Goal: Browse casually

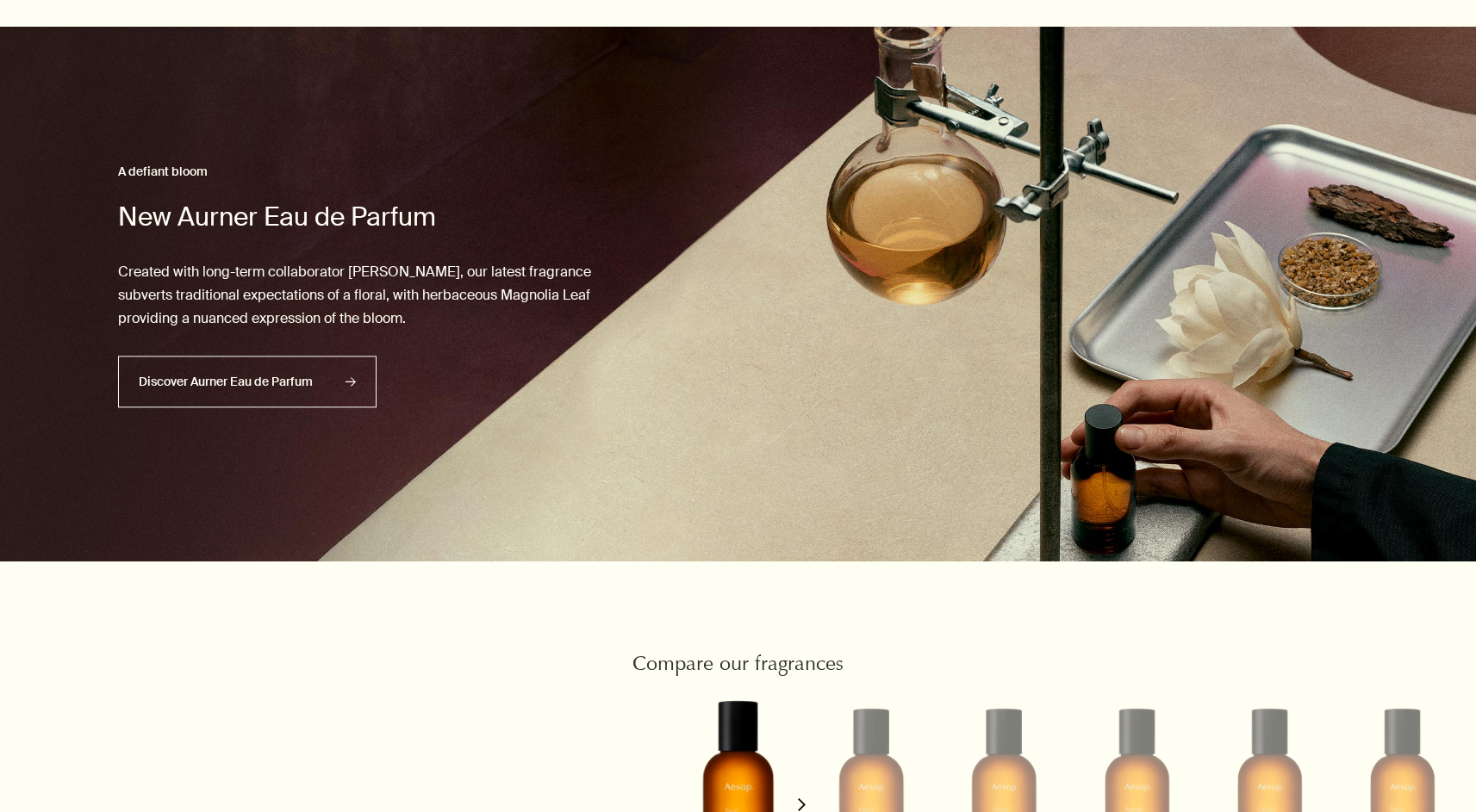
scroll to position [1779, 0]
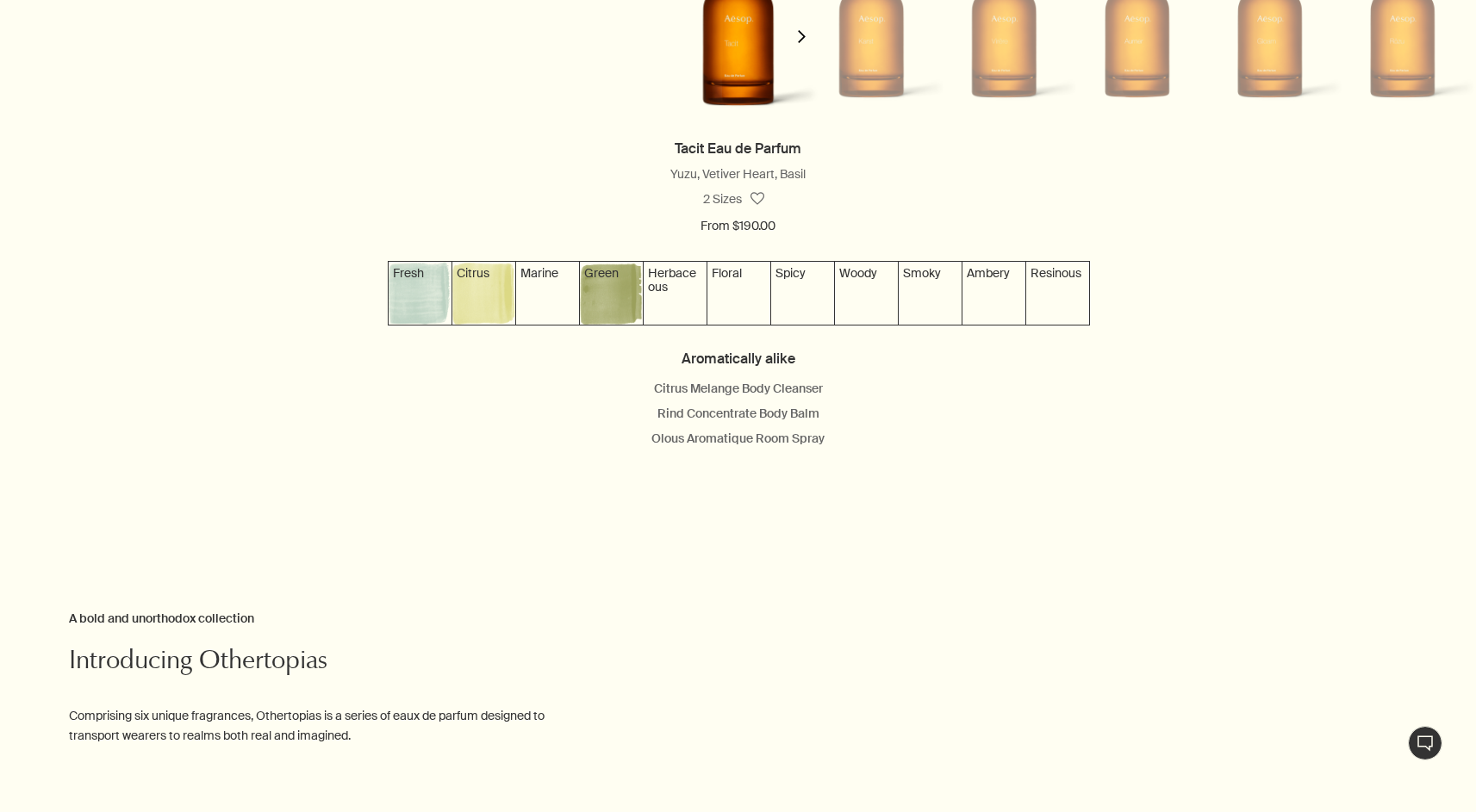
click at [796, 27] on button "chevron" at bounding box center [802, 25] width 34 height 223
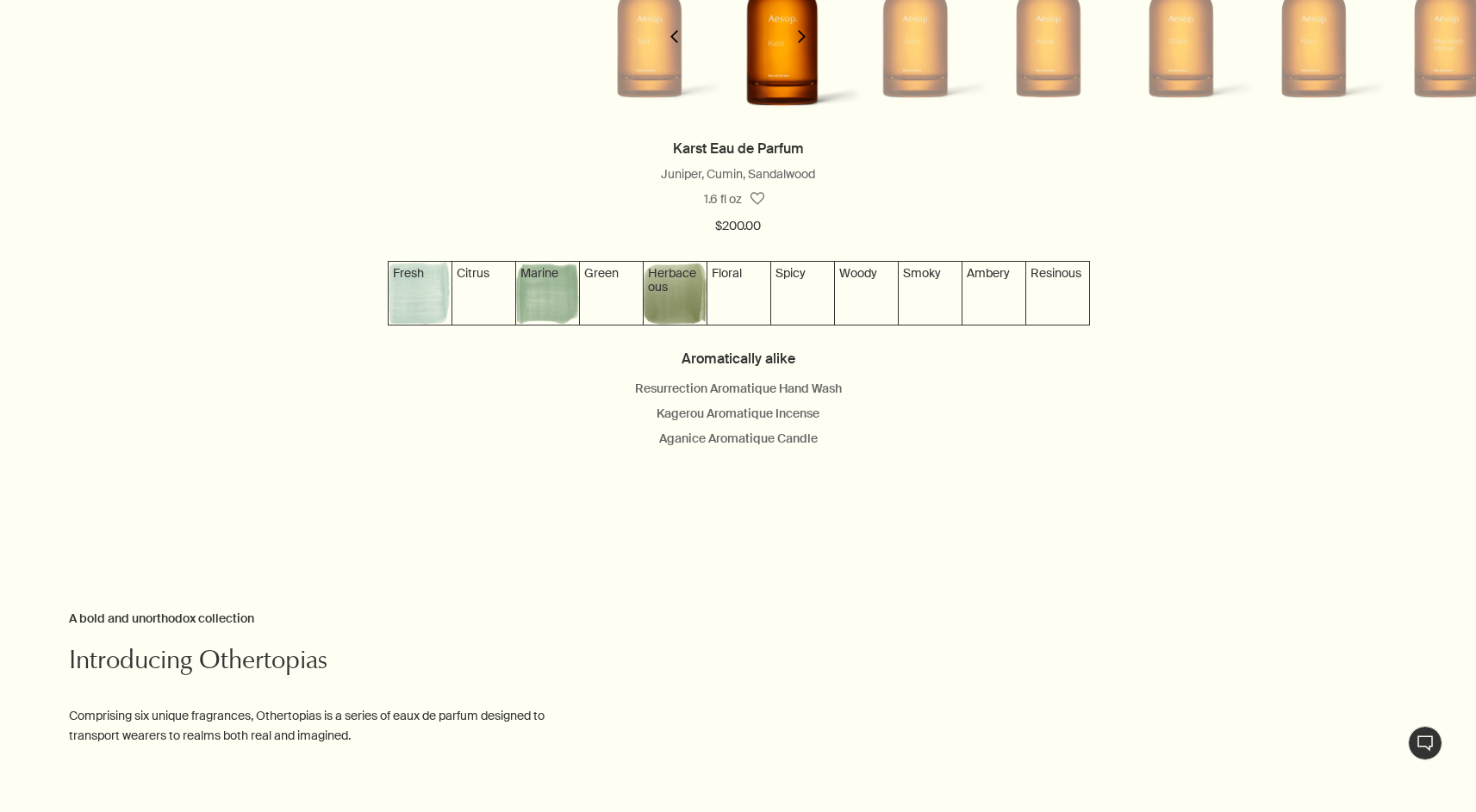
scroll to position [0, 140]
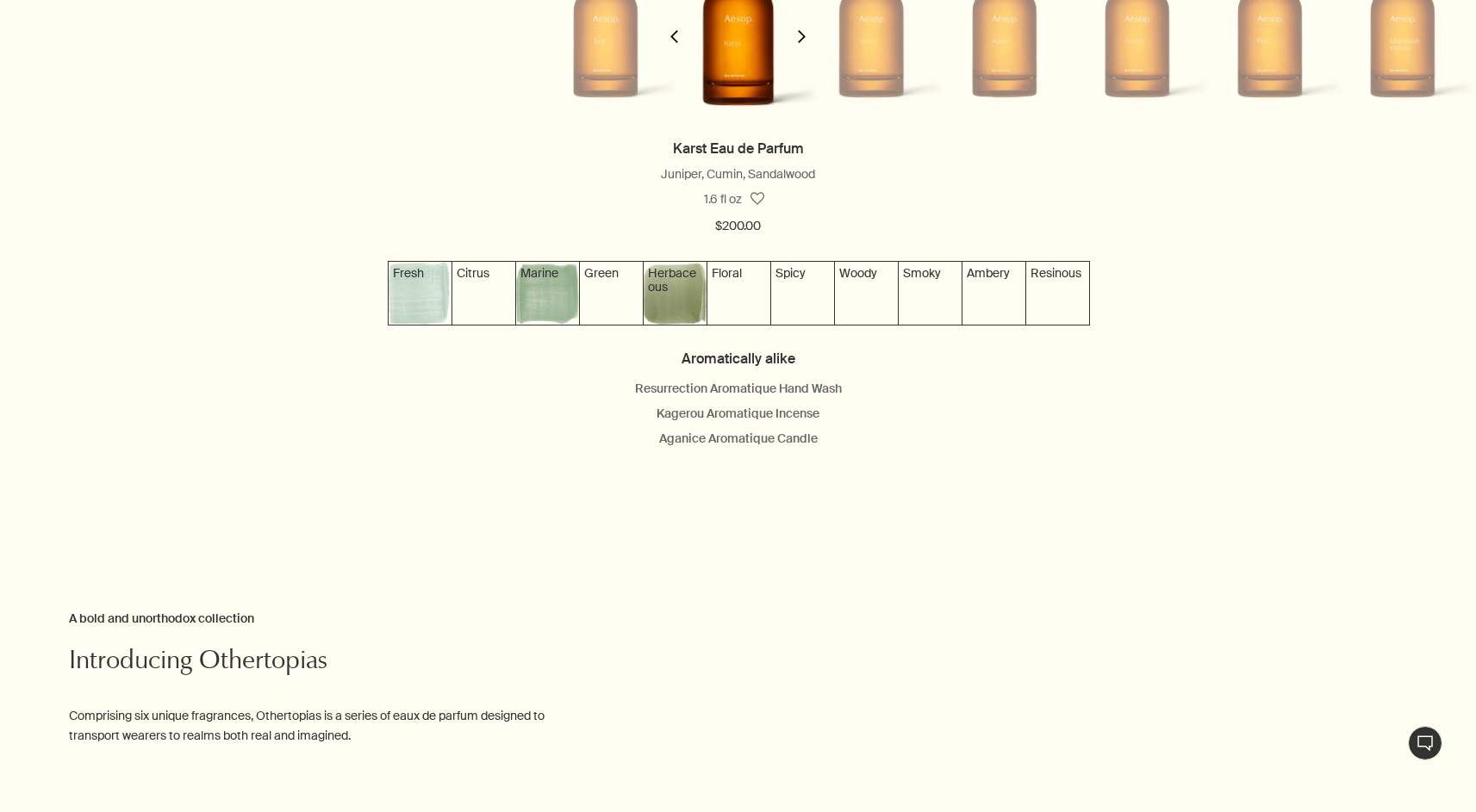
click at [798, 28] on button "chevron" at bounding box center [802, 25] width 34 height 223
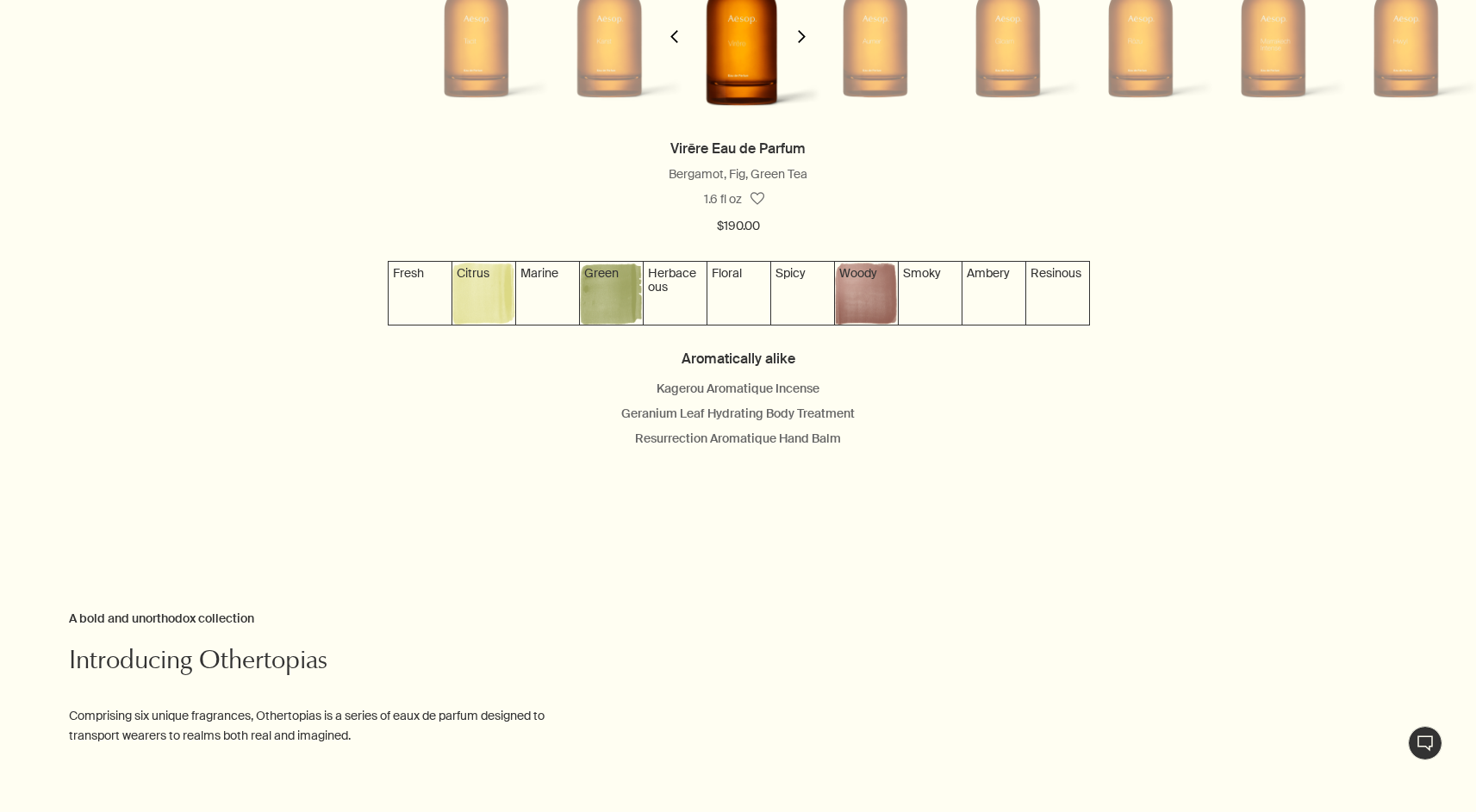
scroll to position [0, 273]
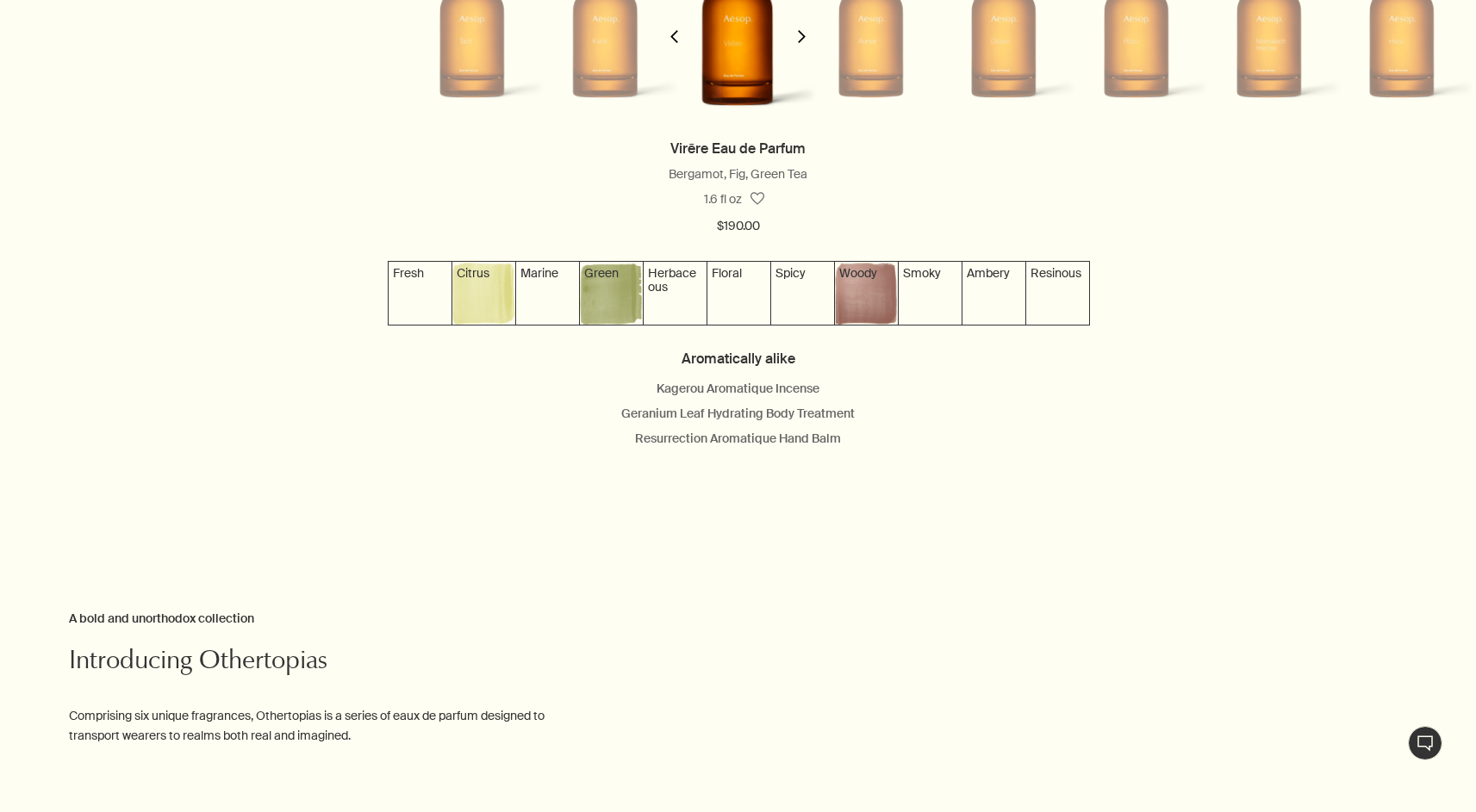
click at [798, 28] on button "chevron" at bounding box center [802, 25] width 34 height 223
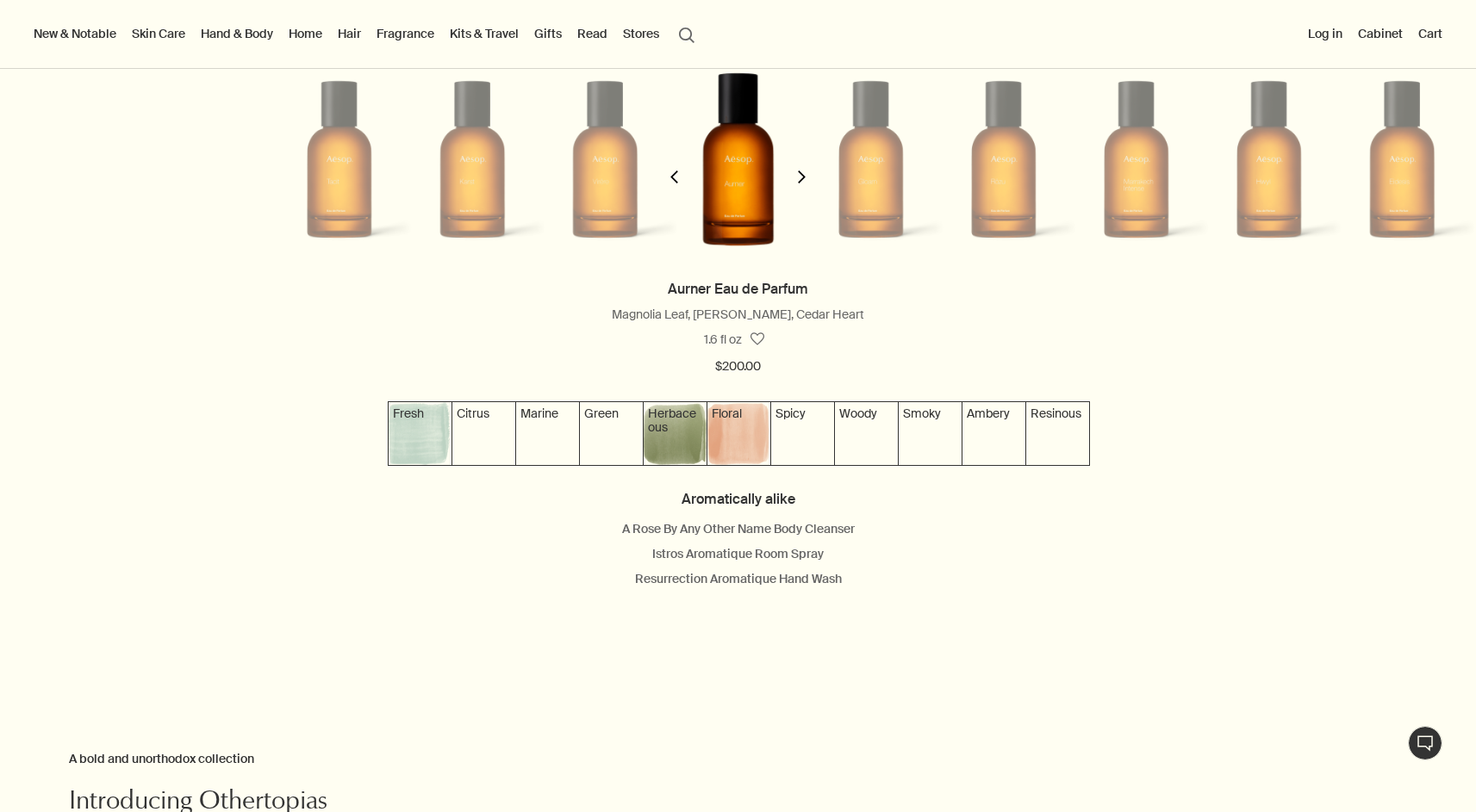
scroll to position [1636, 0]
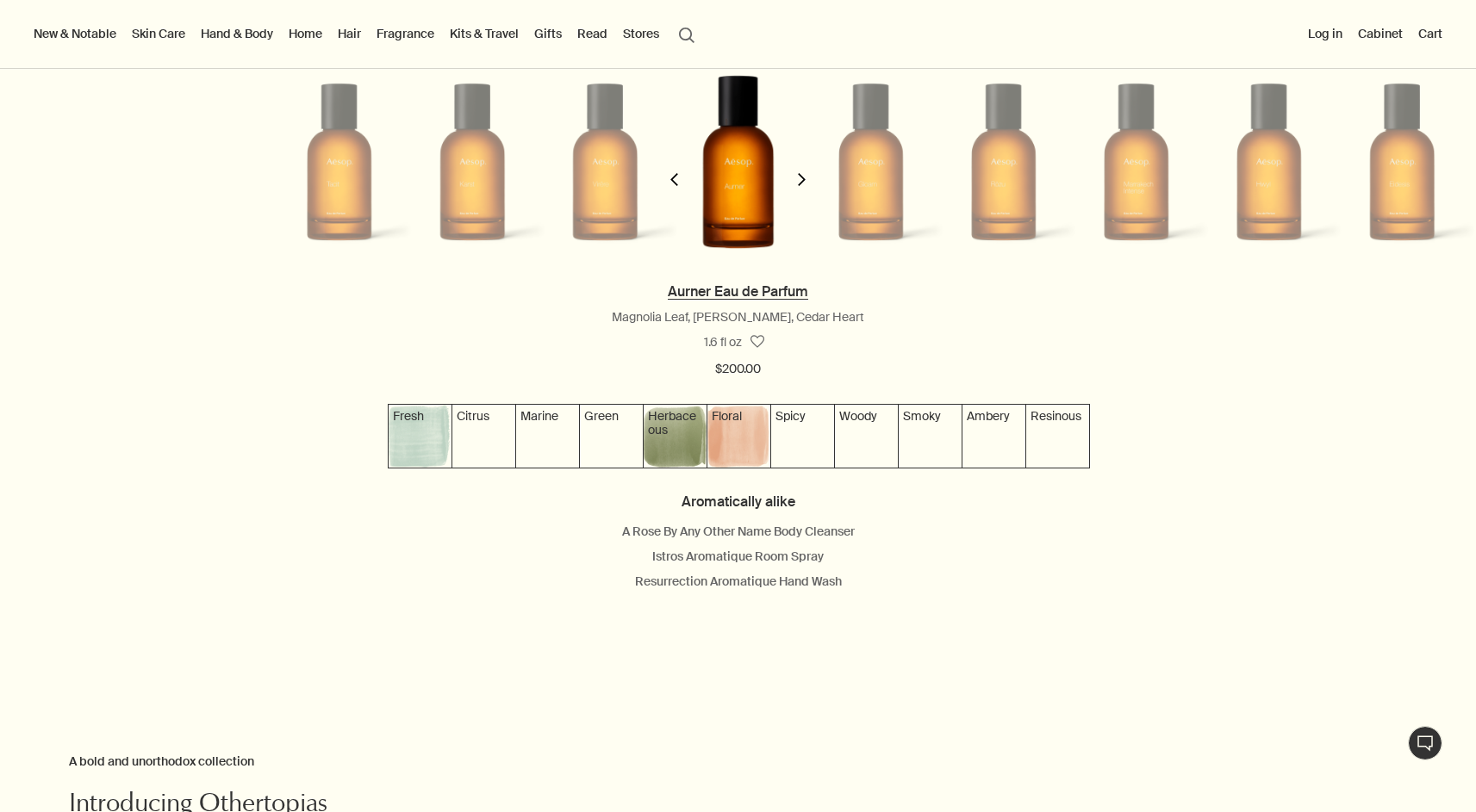
click at [695, 290] on link "Aurner Eau de Parfum" at bounding box center [738, 292] width 140 height 18
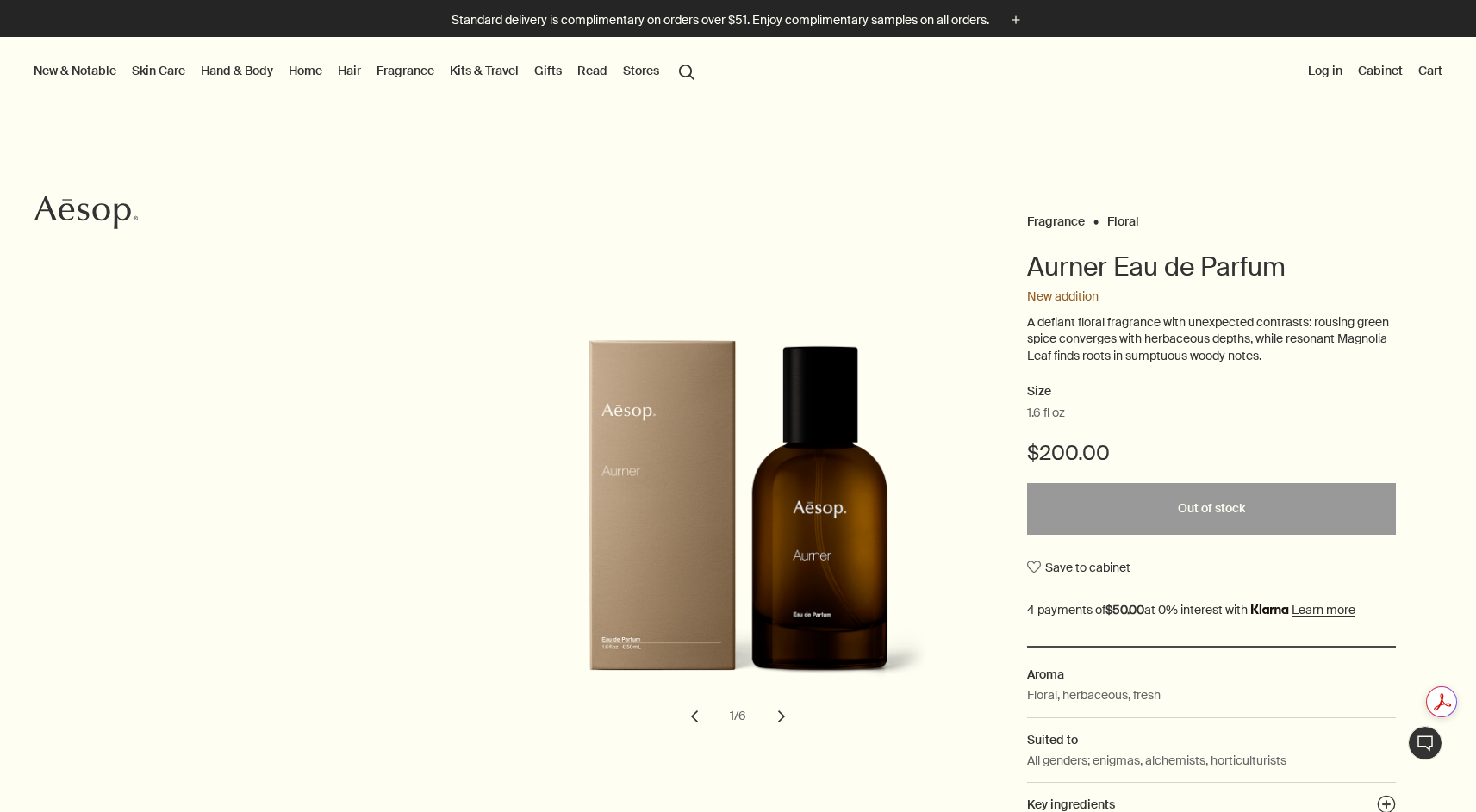
click at [779, 705] on button "chevron" at bounding box center [782, 717] width 38 height 38
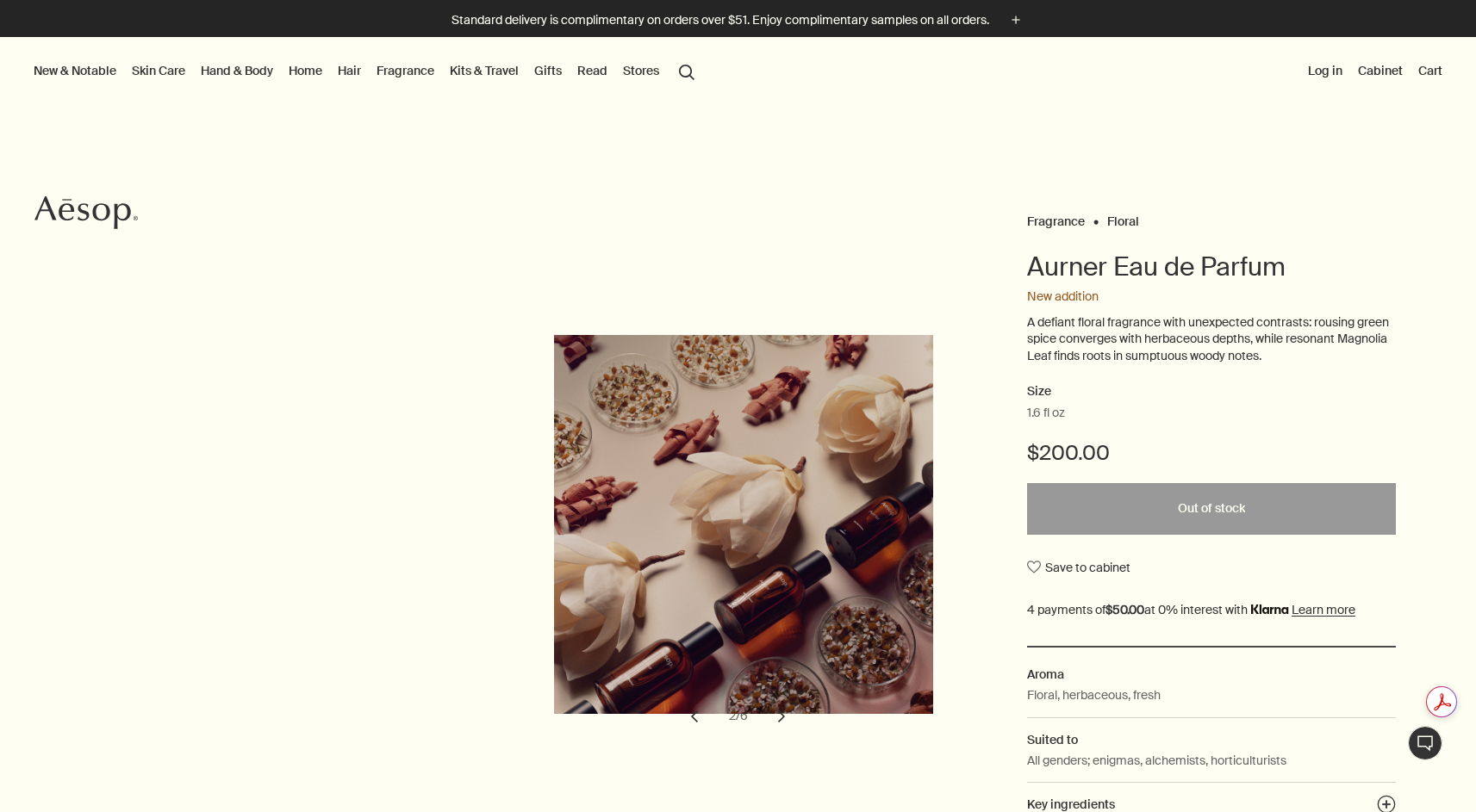
click at [779, 705] on button "chevron" at bounding box center [782, 717] width 38 height 38
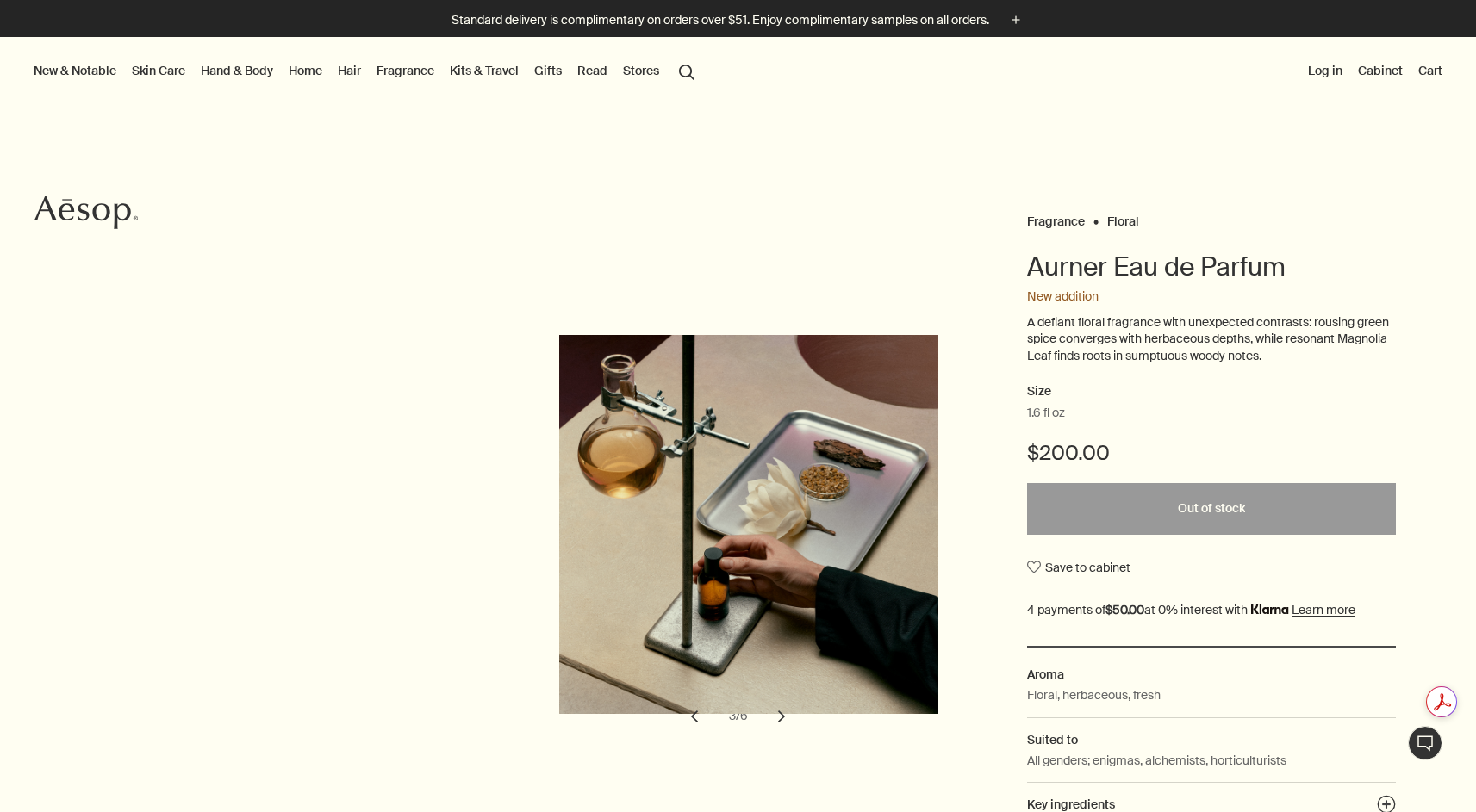
click at [779, 715] on button "chevron" at bounding box center [782, 717] width 38 height 38
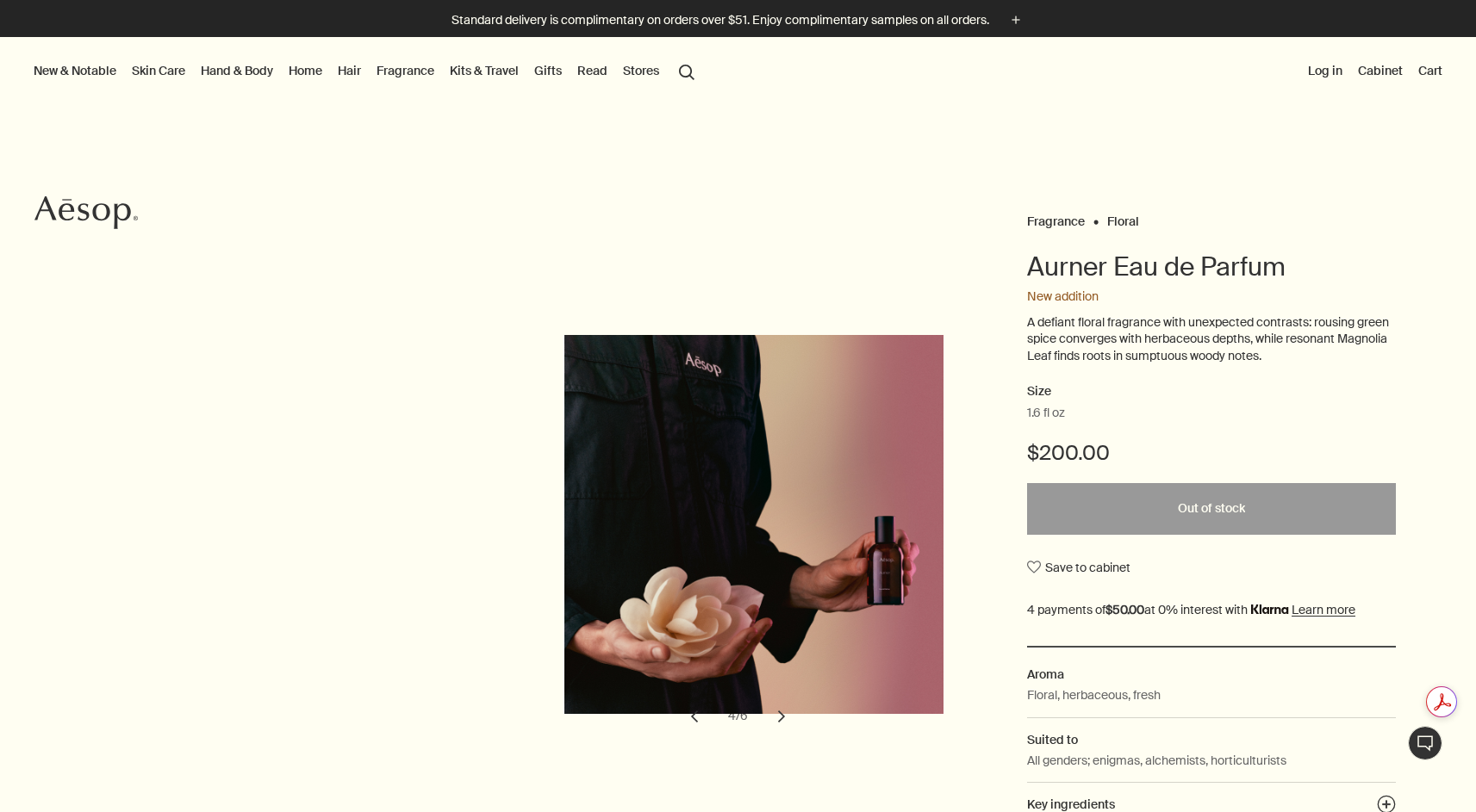
click at [779, 715] on button "chevron" at bounding box center [782, 717] width 38 height 38
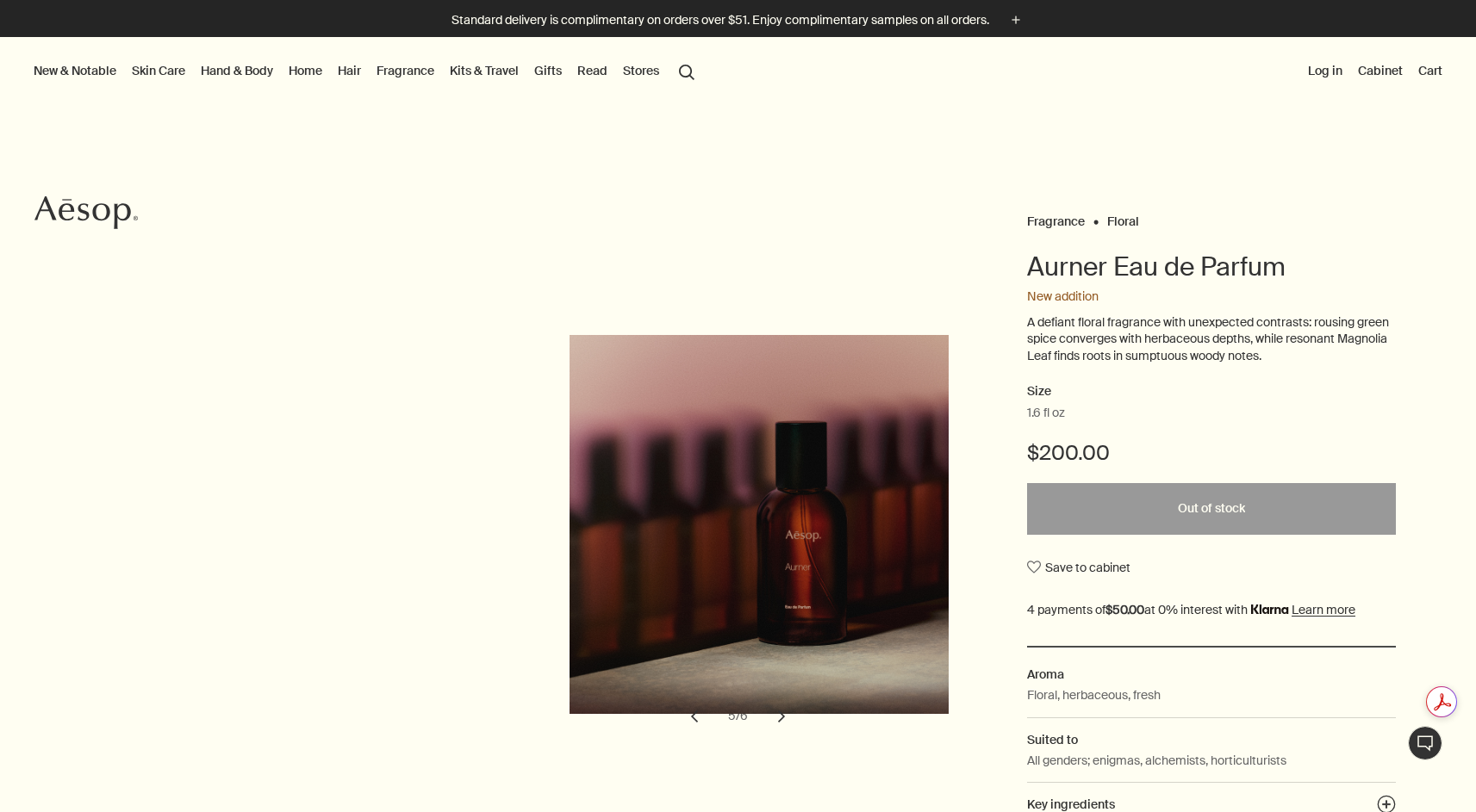
click at [779, 715] on button "chevron" at bounding box center [782, 717] width 38 height 38
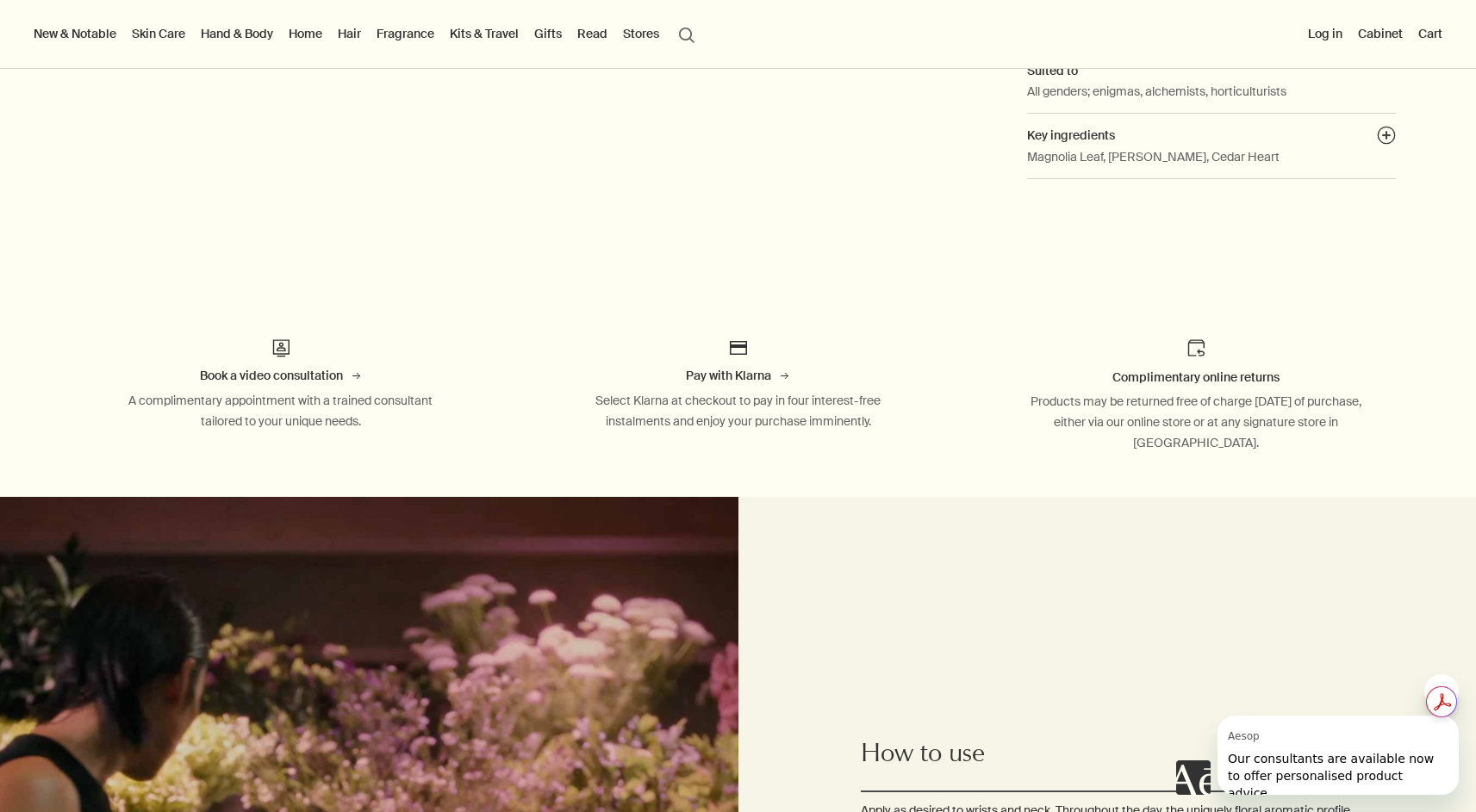
scroll to position [276, 0]
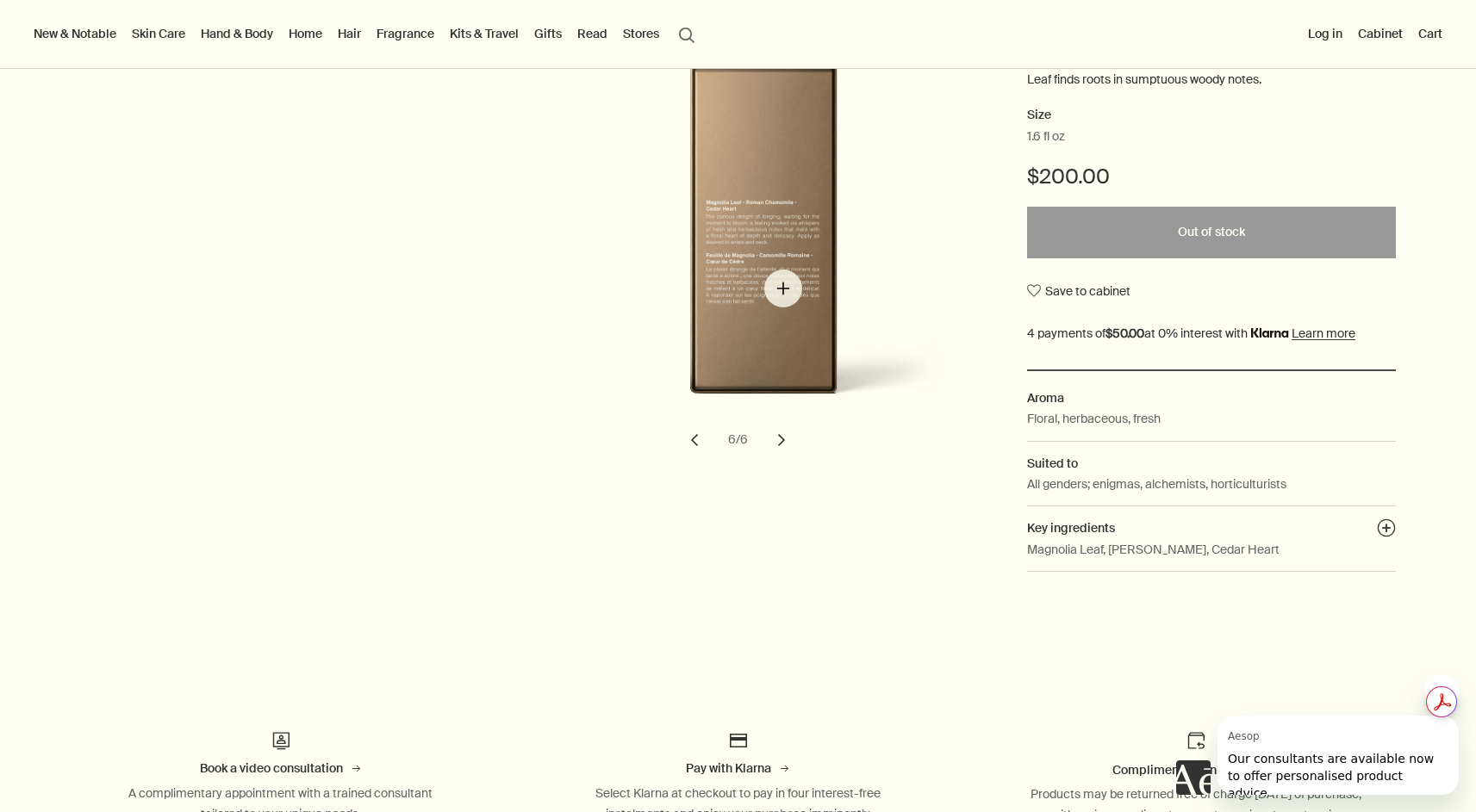
click at [783, 289] on img "Aurner Eau de Parfum" at bounding box center [764, 248] width 379 height 370
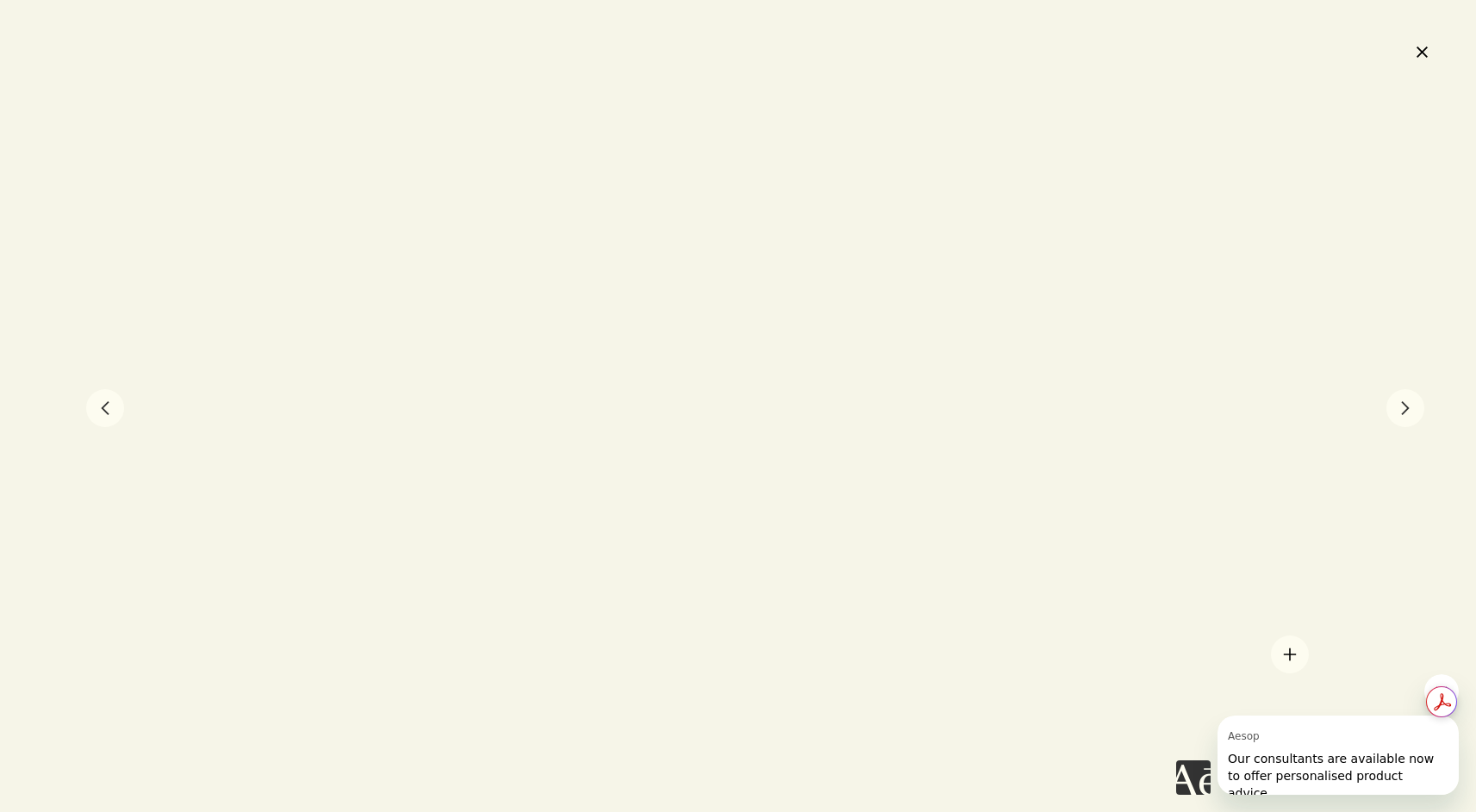
click at [1290, 654] on div at bounding box center [738, 406] width 1476 height 812
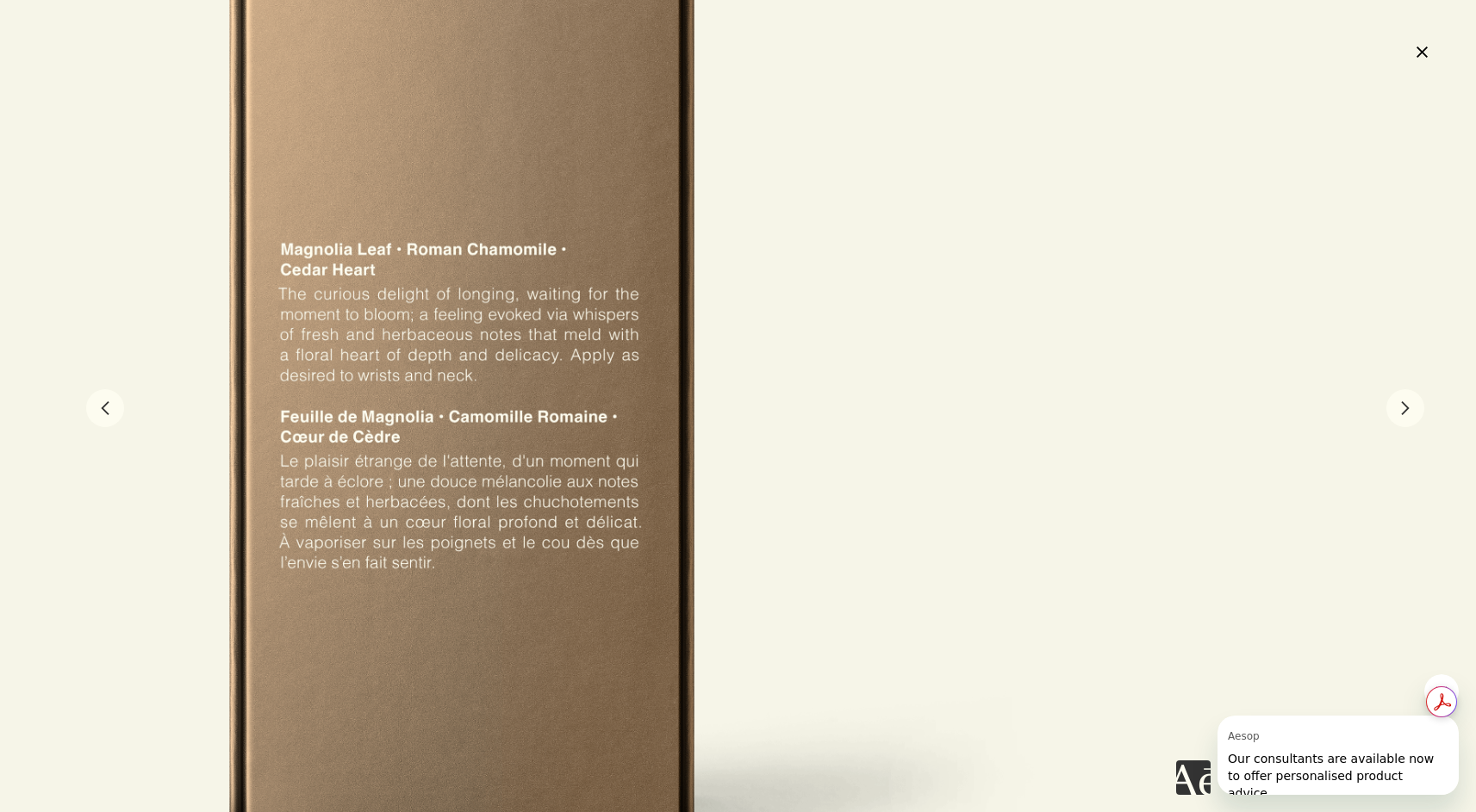
click at [1408, 417] on button "chevron" at bounding box center [1406, 409] width 38 height 38
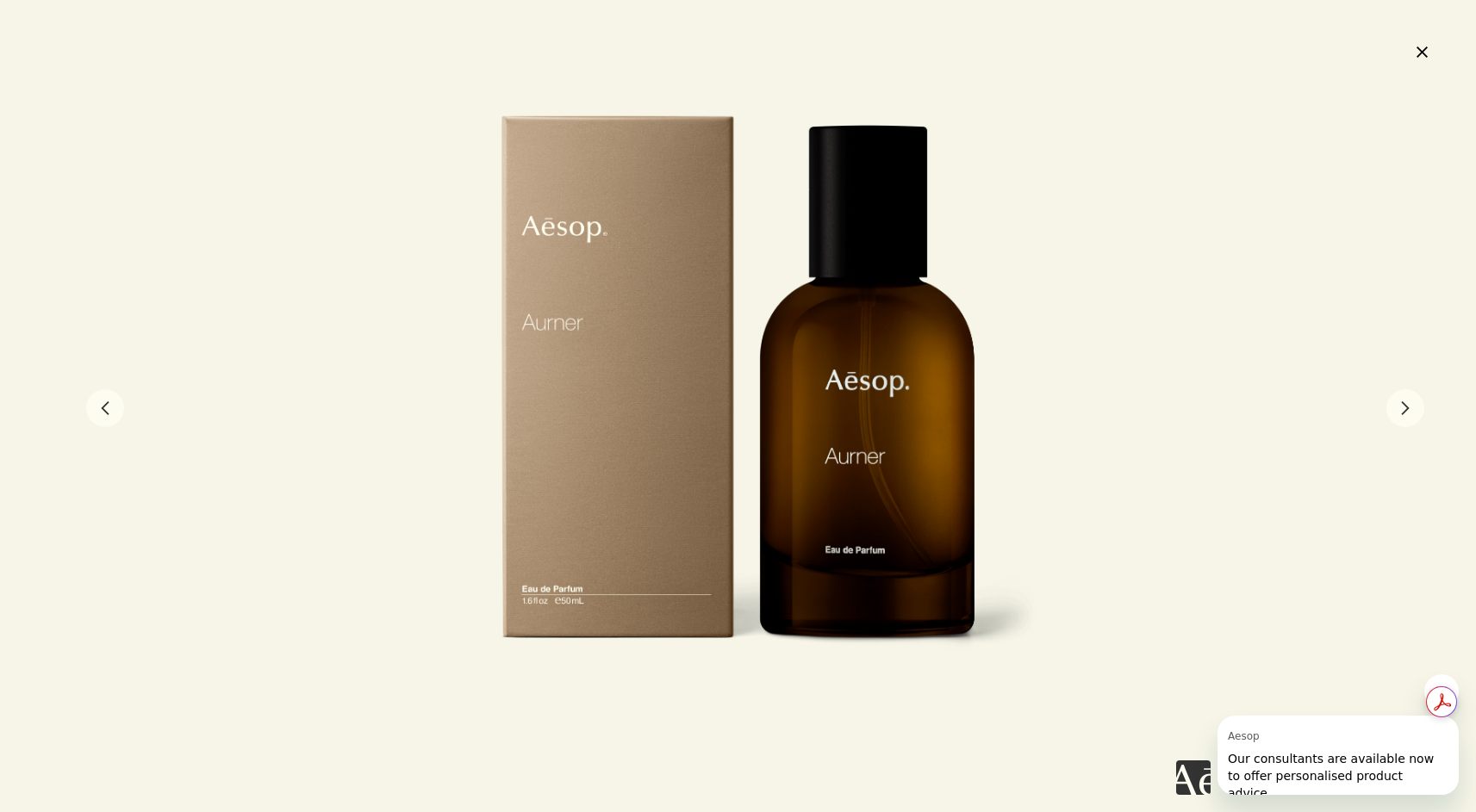
click at [1406, 411] on button "chevron" at bounding box center [1406, 409] width 38 height 38
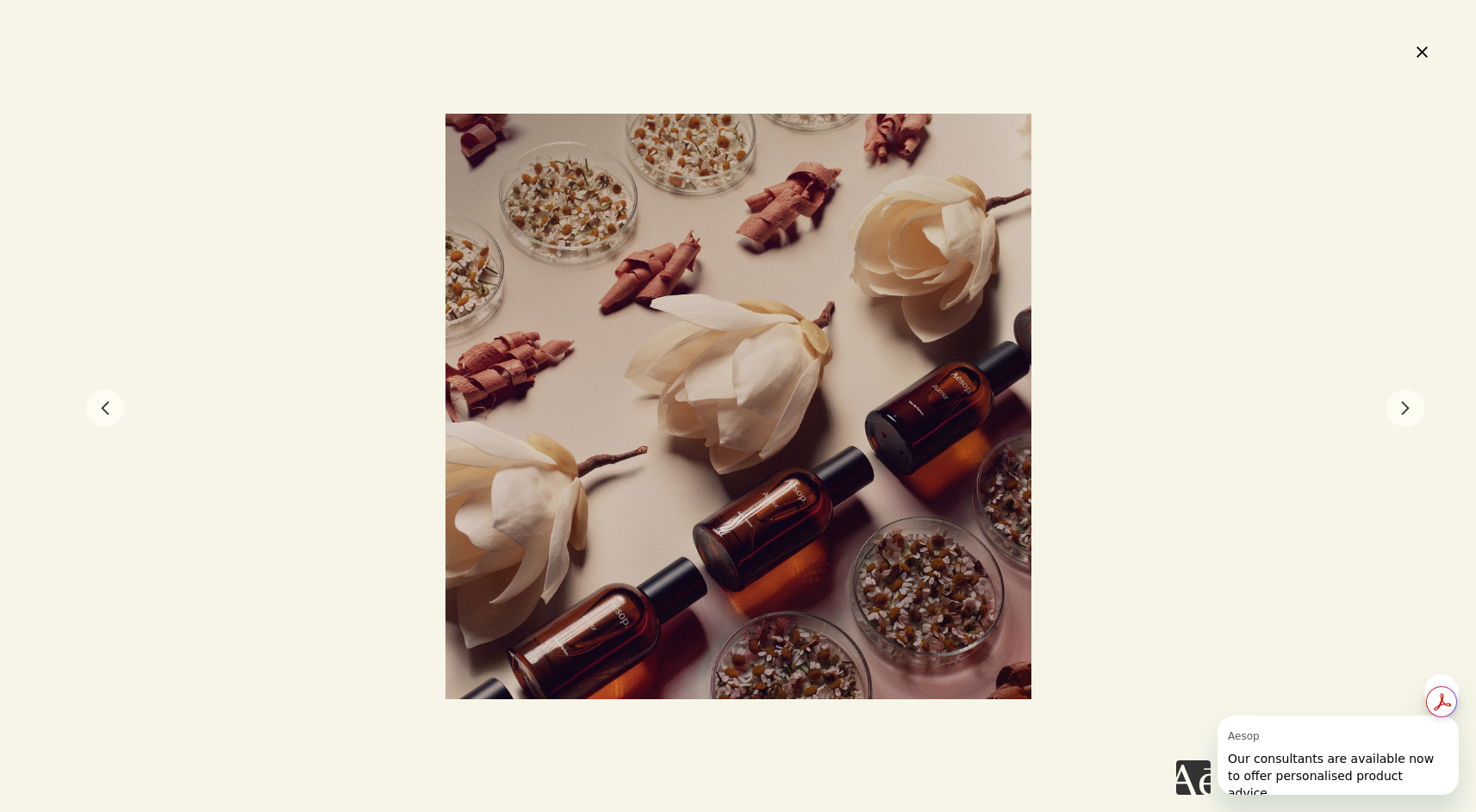
click at [1407, 411] on button "chevron" at bounding box center [1406, 409] width 38 height 38
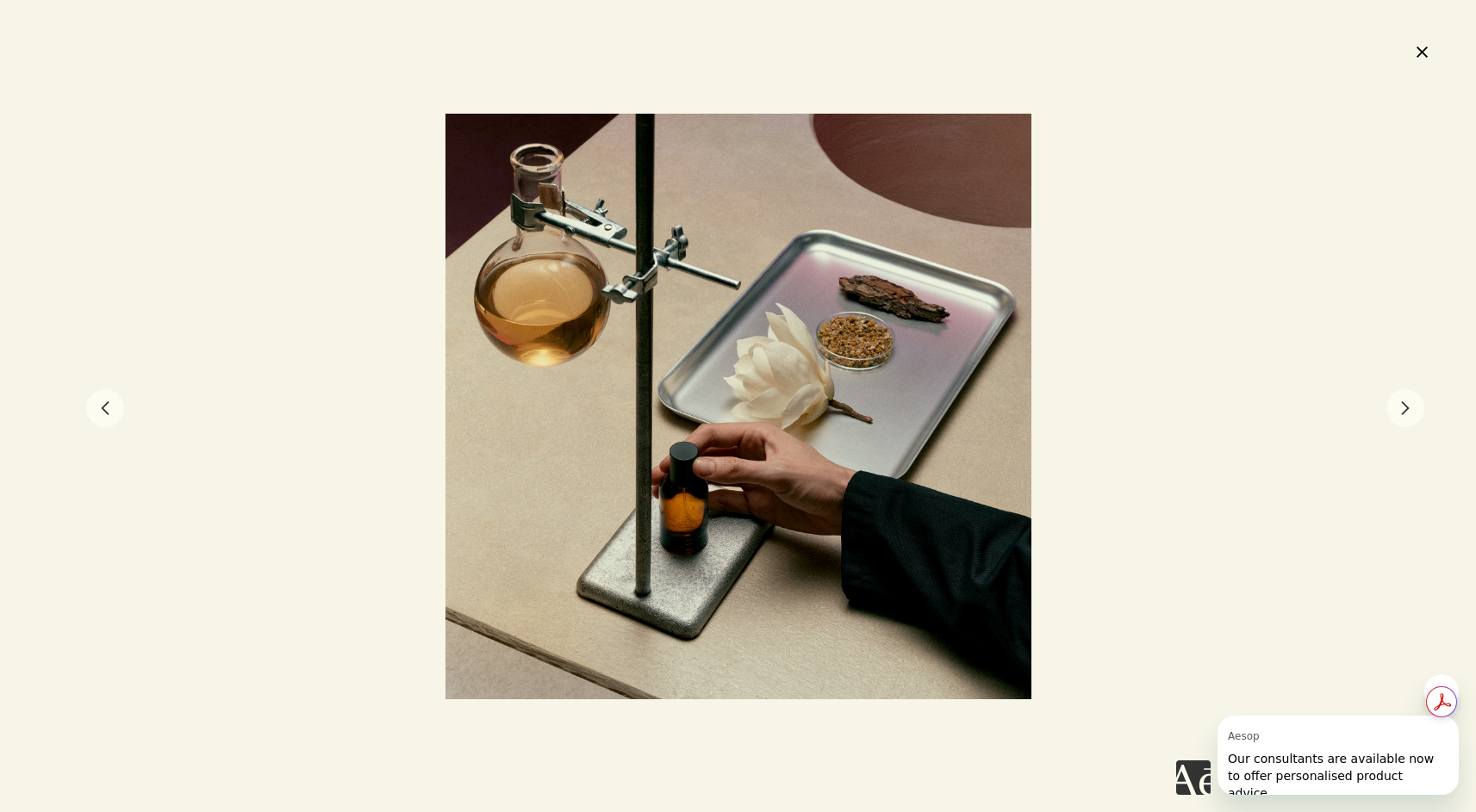
click at [1407, 411] on button "chevron" at bounding box center [1406, 409] width 38 height 38
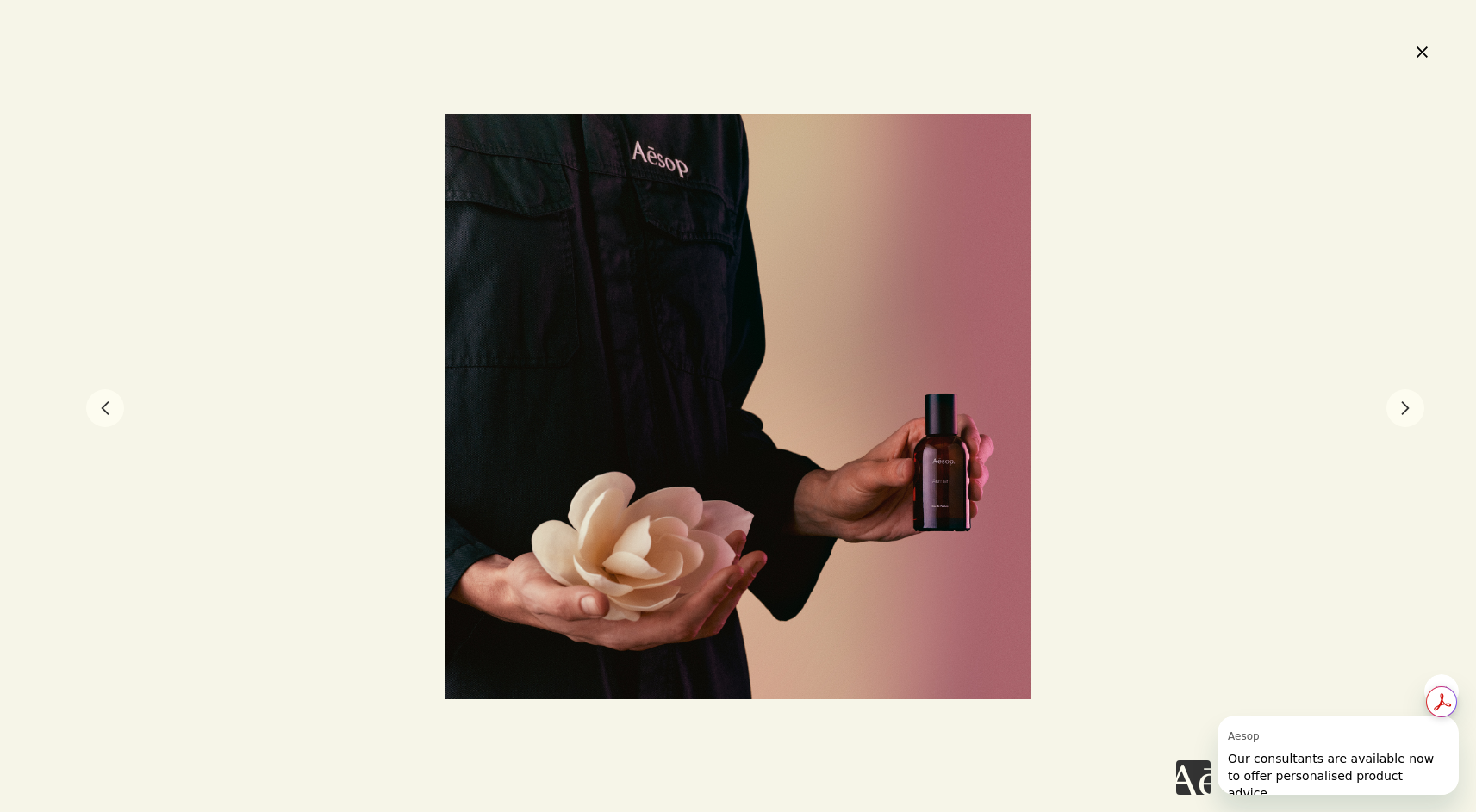
click at [1407, 411] on button "chevron" at bounding box center [1406, 409] width 38 height 38
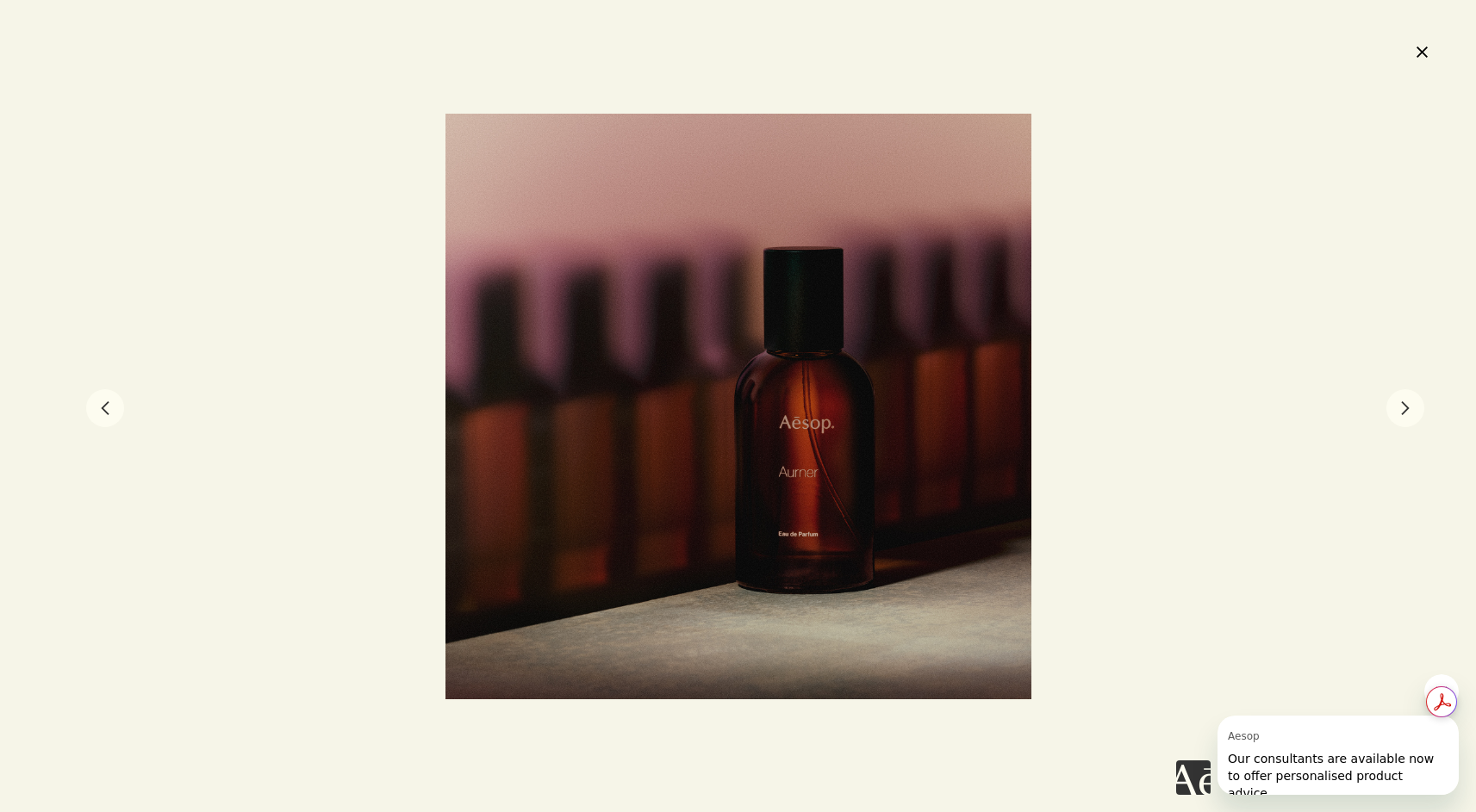
click at [1407, 411] on button "chevron" at bounding box center [1406, 409] width 38 height 38
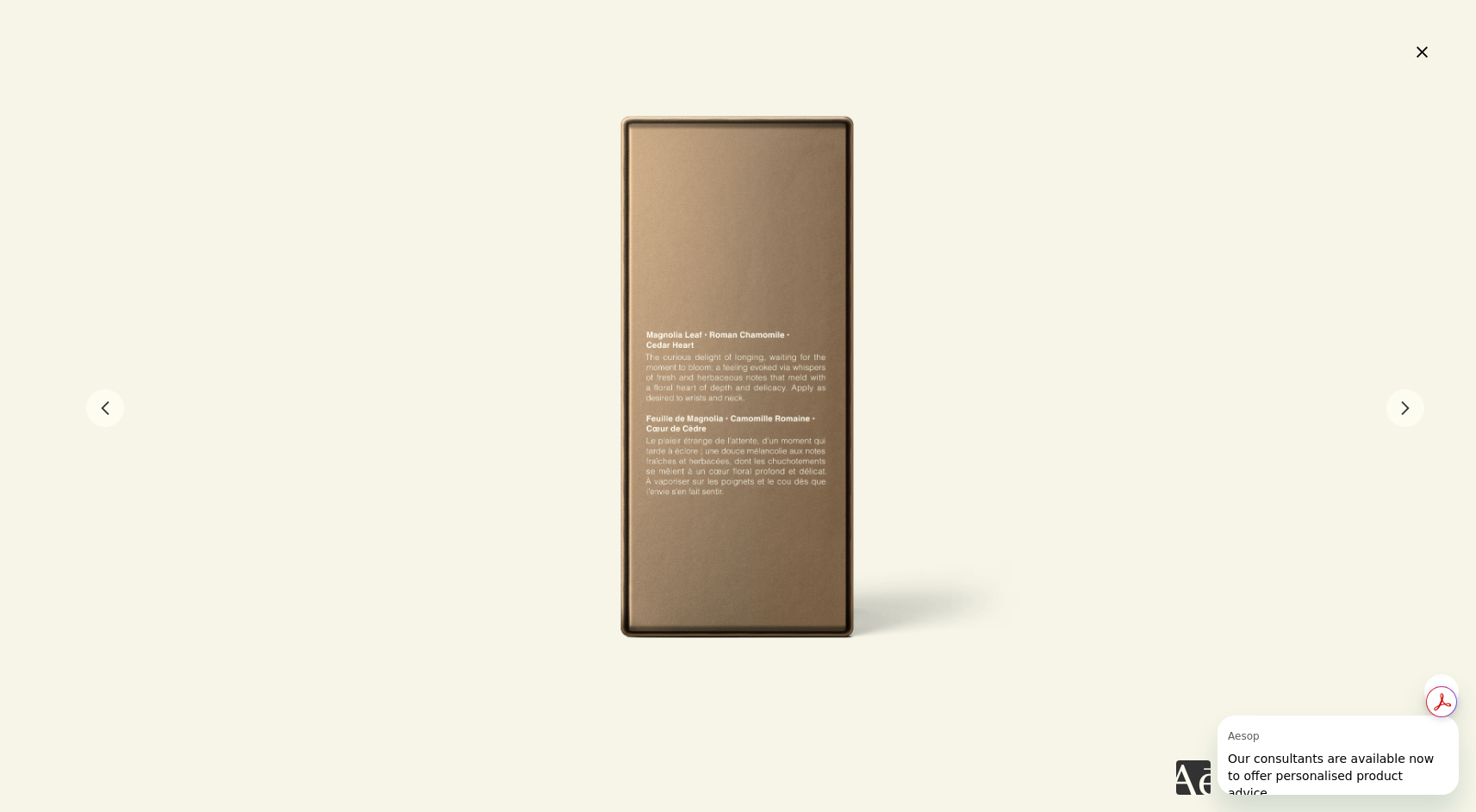
click at [1407, 411] on button "chevron" at bounding box center [1406, 409] width 38 height 38
